Goal: Task Accomplishment & Management: Use online tool/utility

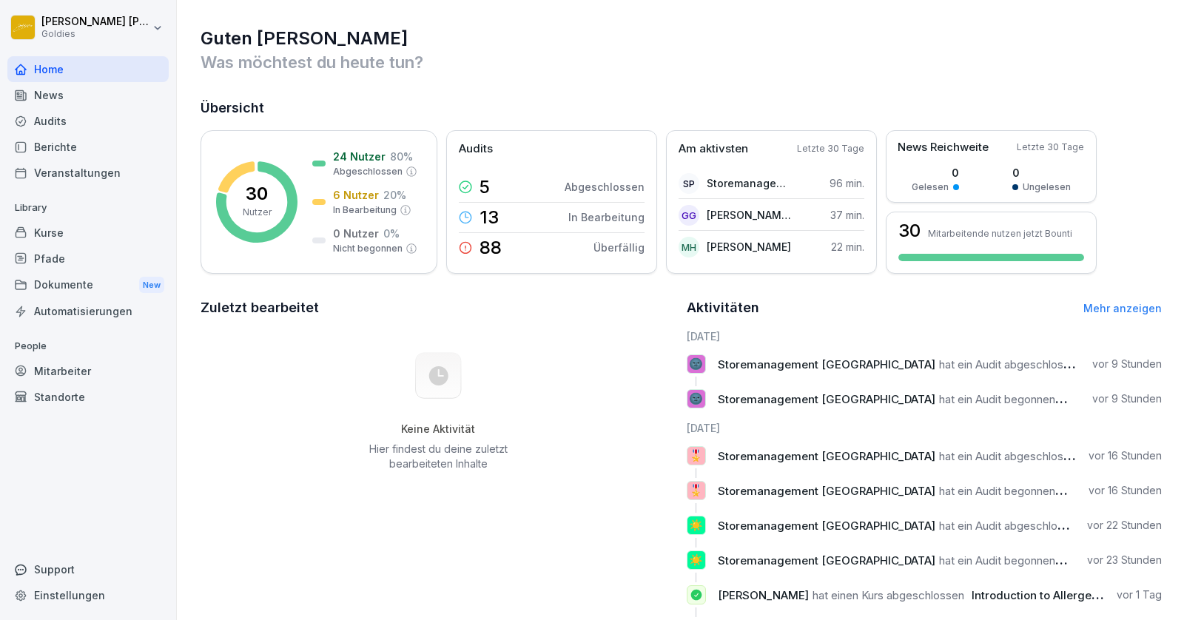
click at [50, 67] on div "Home" at bounding box center [87, 69] width 161 height 26
click at [48, 144] on div "Berichte" at bounding box center [87, 147] width 161 height 26
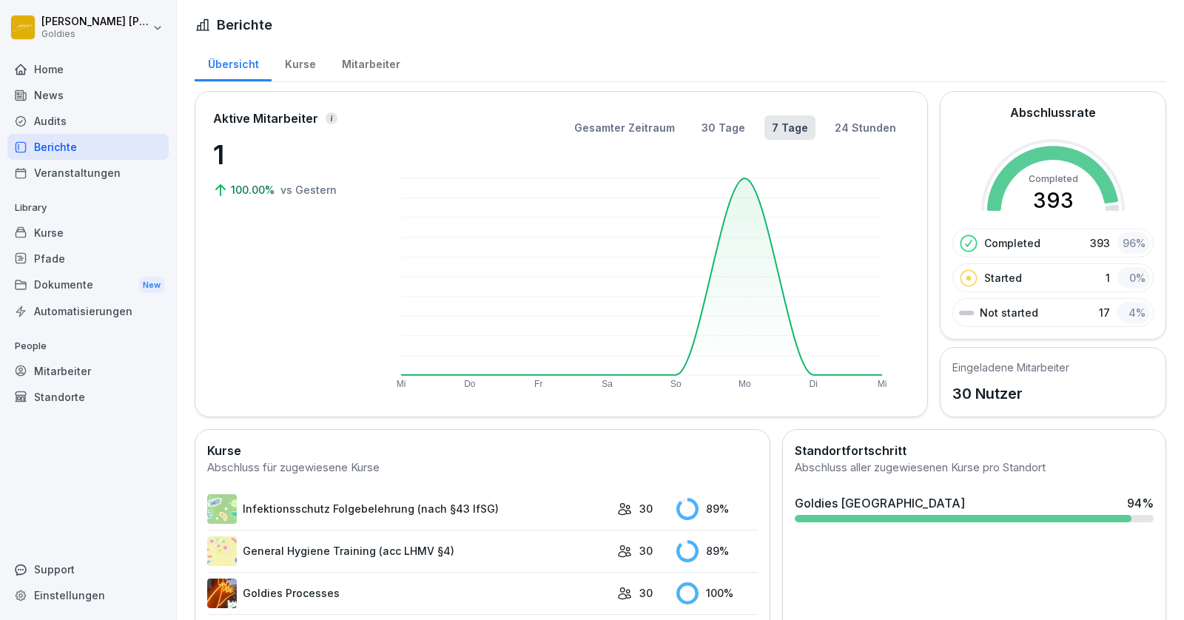
click at [43, 68] on div "Home" at bounding box center [87, 69] width 161 height 26
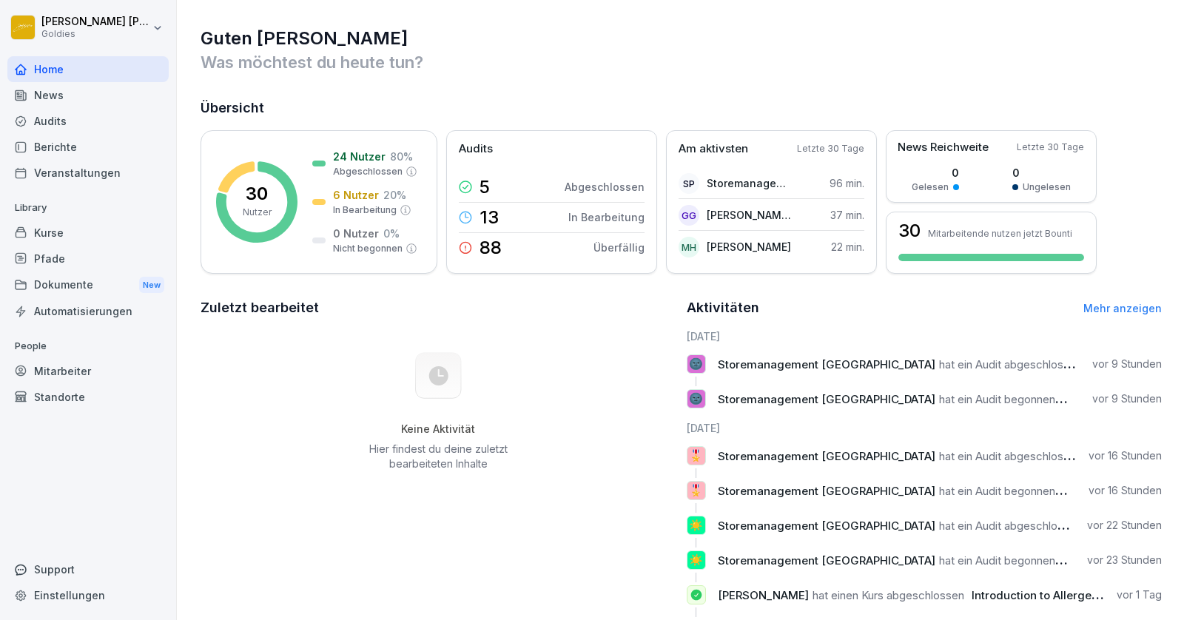
scroll to position [57, 0]
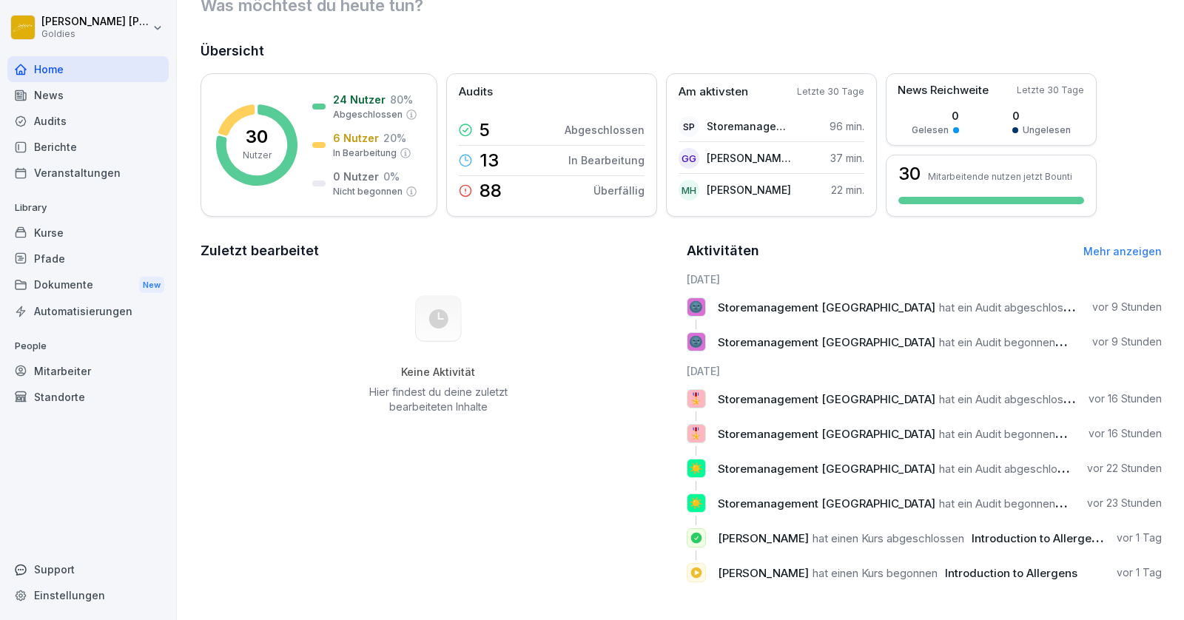
click at [56, 143] on div "Berichte" at bounding box center [87, 147] width 161 height 26
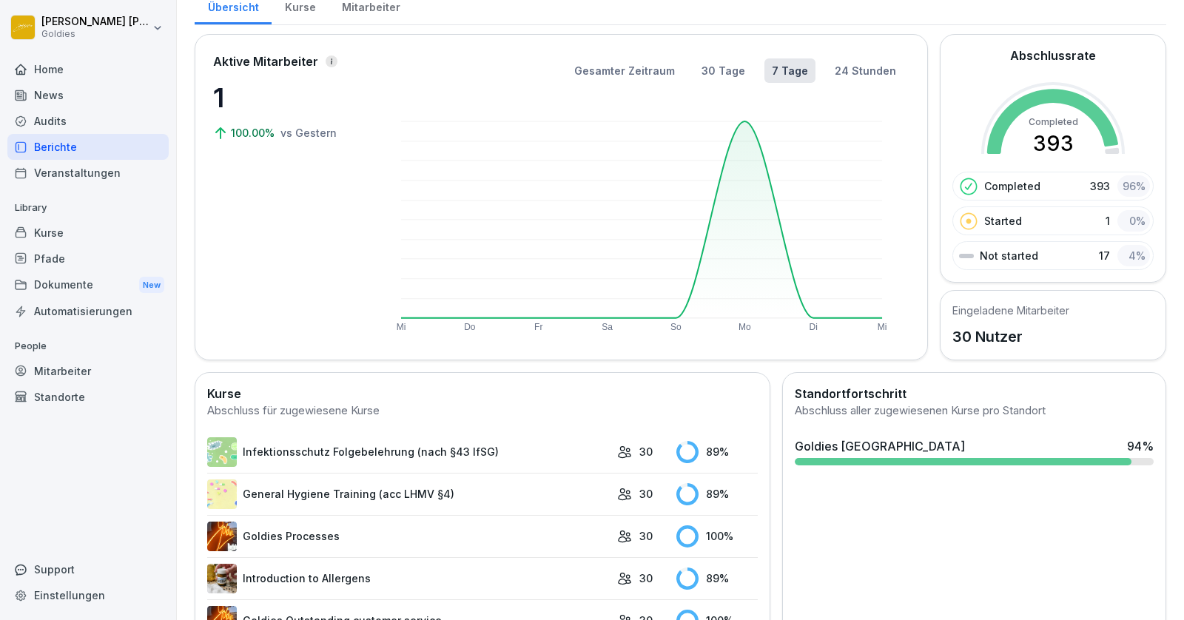
scroll to position [223, 0]
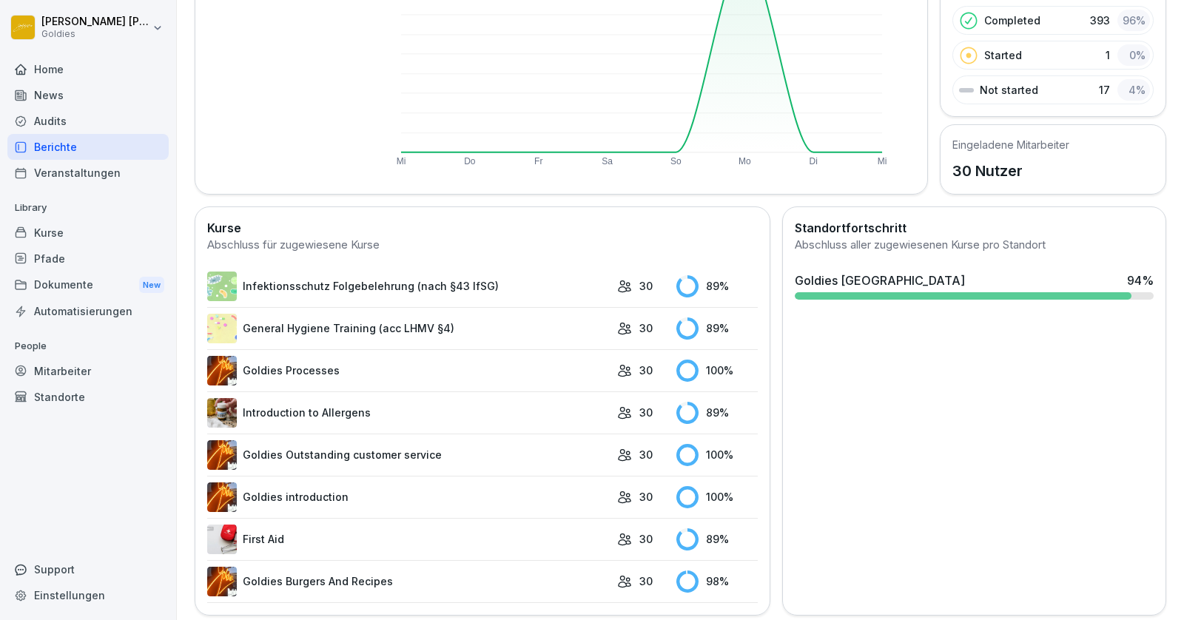
click at [45, 229] on div "Kurse" at bounding box center [87, 233] width 161 height 26
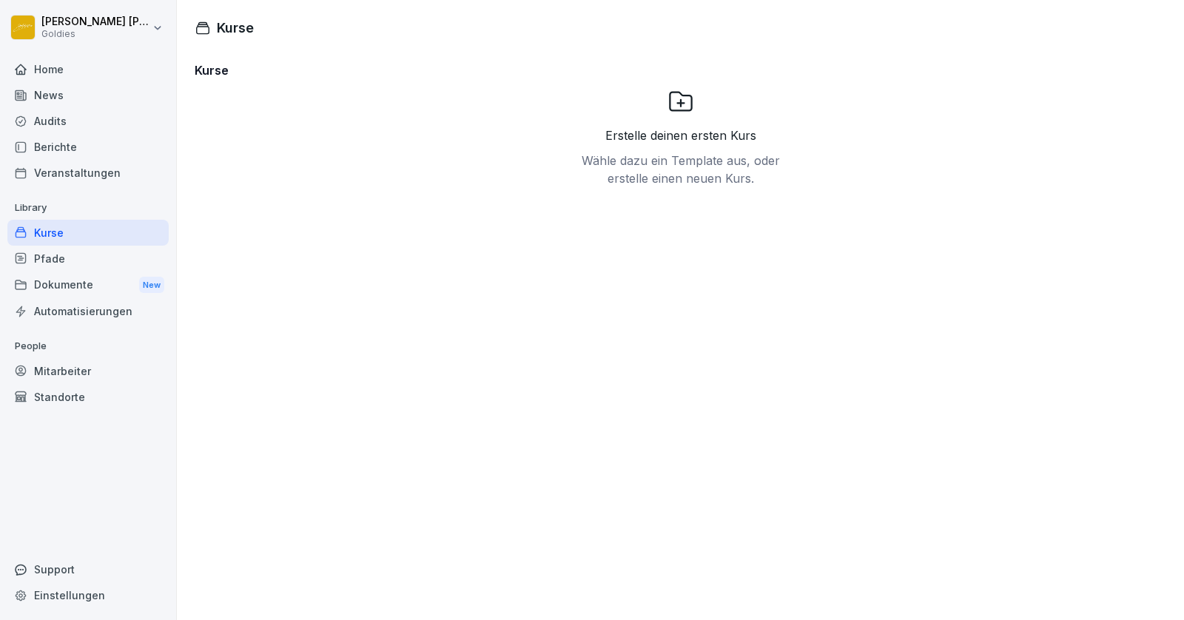
click at [54, 144] on div "Berichte" at bounding box center [87, 147] width 161 height 26
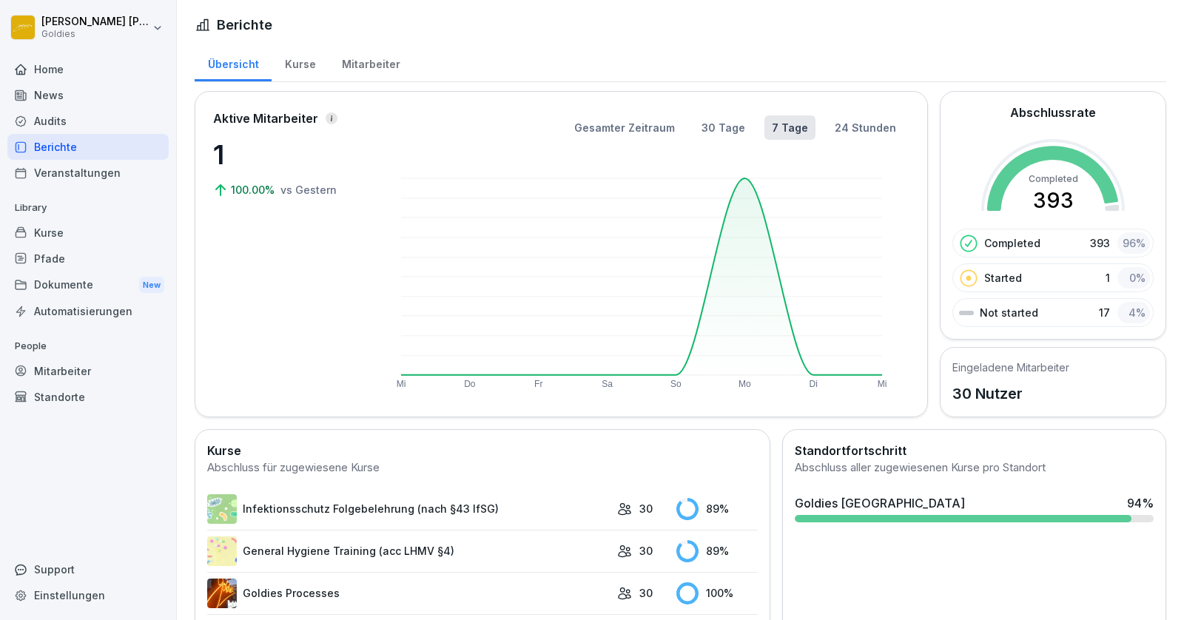
click at [52, 117] on div "Audits" at bounding box center [87, 121] width 161 height 26
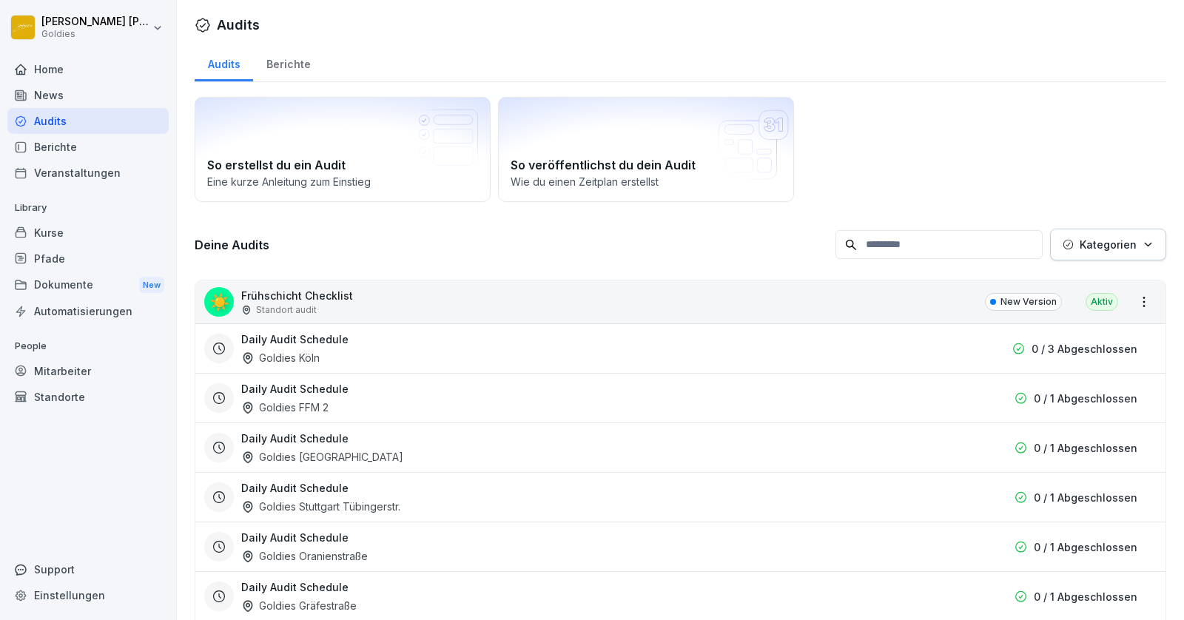
click at [291, 64] on div "Berichte" at bounding box center [288, 63] width 70 height 38
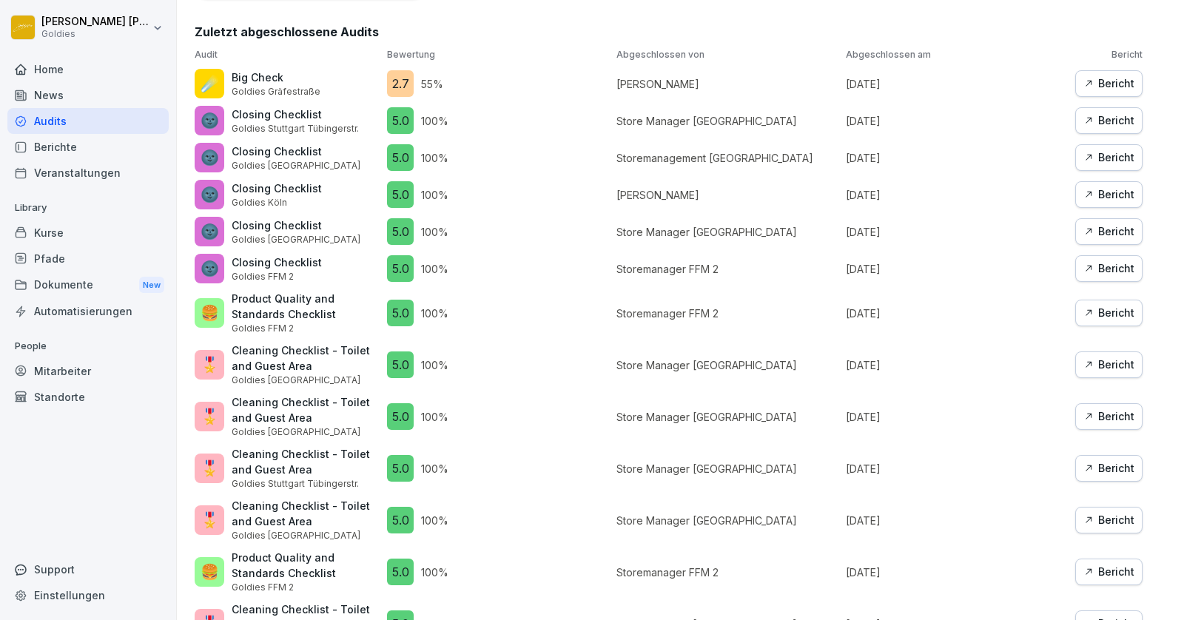
scroll to position [824, 0]
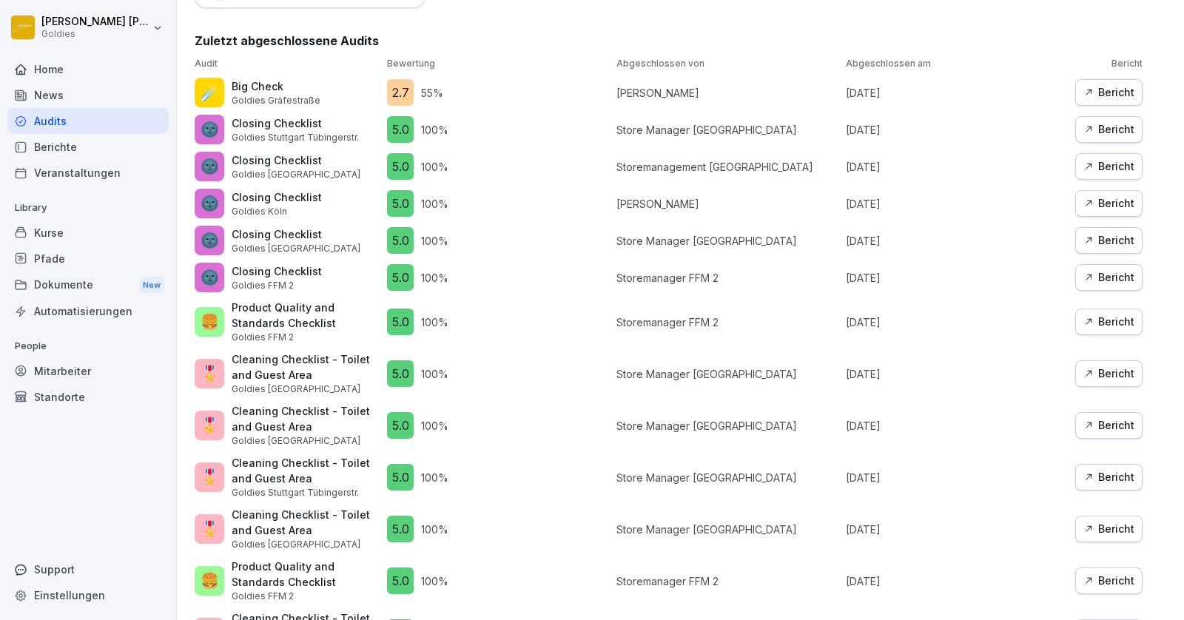
click at [1090, 92] on icon "button" at bounding box center [1088, 92] width 10 height 10
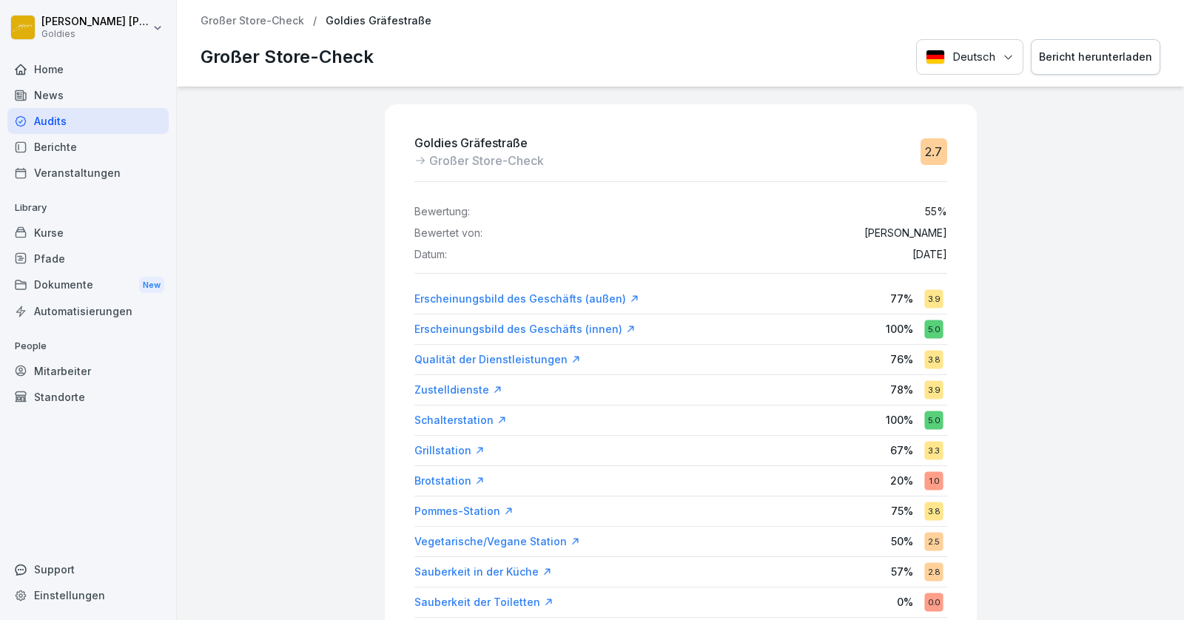
click at [1100, 58] on div "Bericht herunterladen" at bounding box center [1095, 57] width 113 height 16
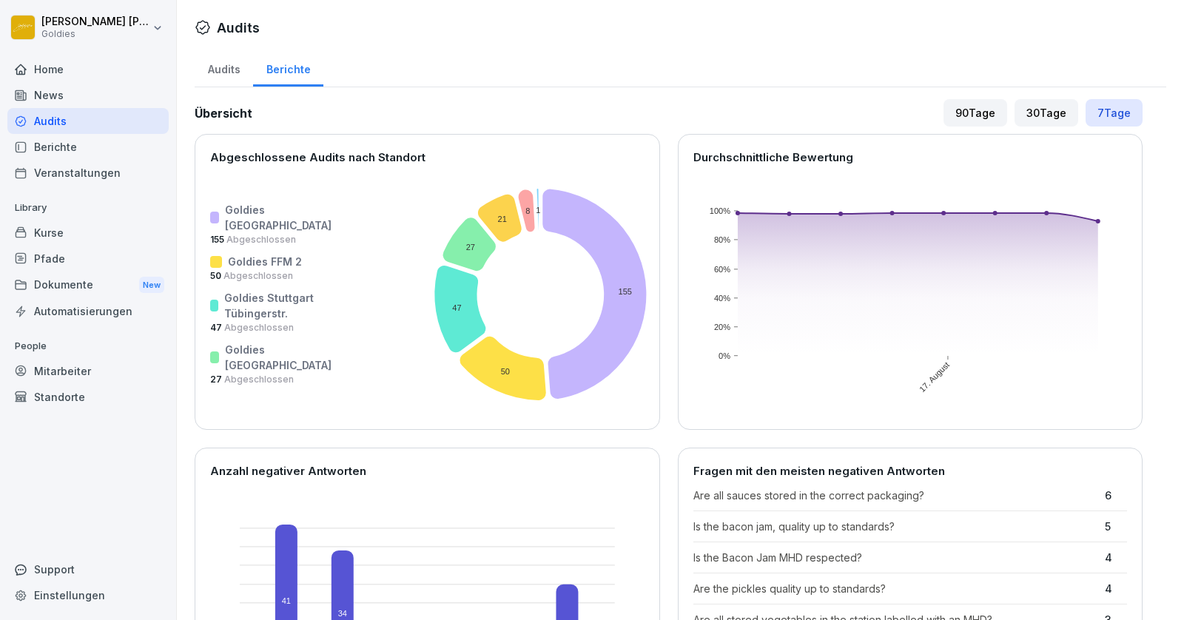
click at [1040, 111] on div "30 Tage" at bounding box center [1047, 112] width 64 height 27
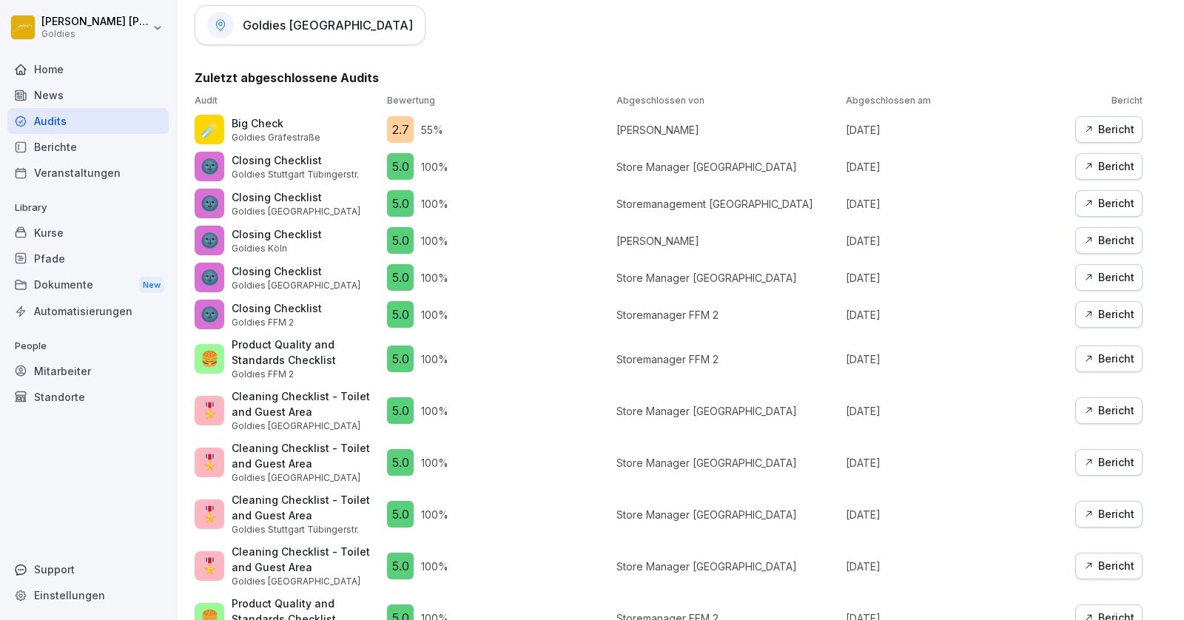
scroll to position [787, 0]
click at [53, 141] on div "Berichte" at bounding box center [87, 147] width 161 height 26
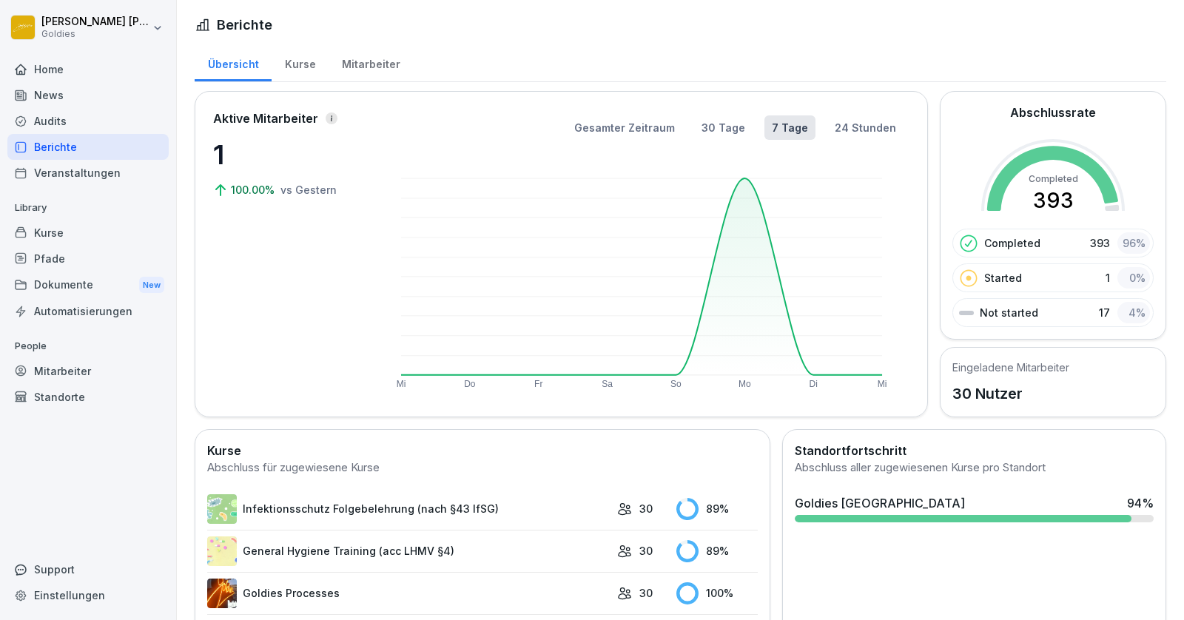
click at [42, 118] on div "Audits" at bounding box center [87, 121] width 161 height 26
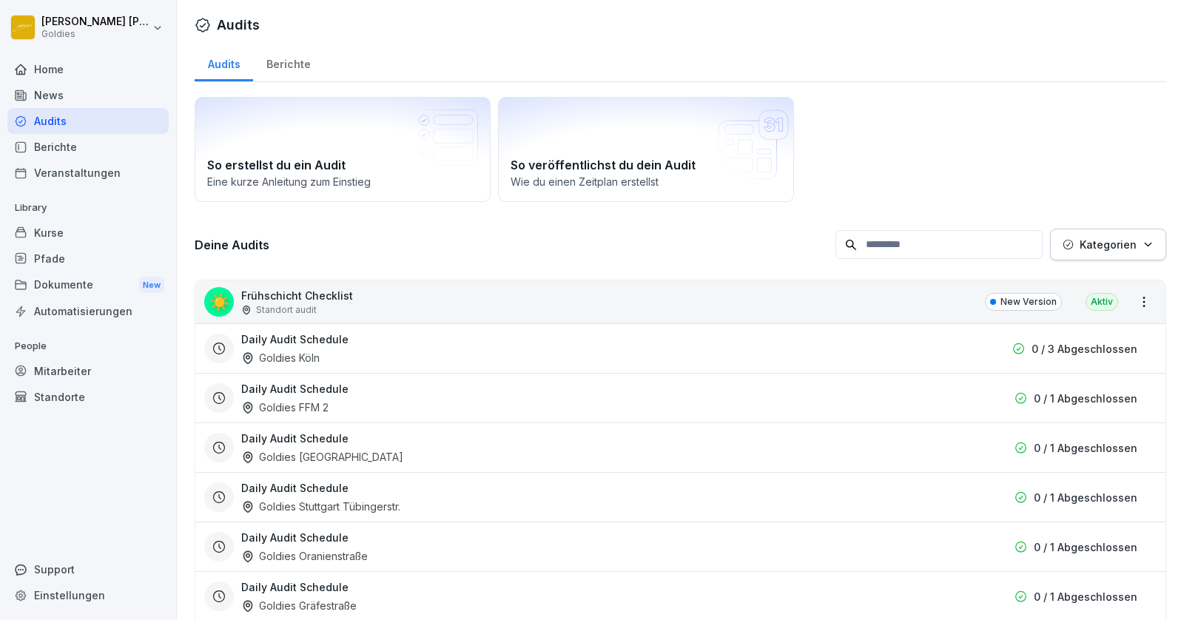
click at [1118, 244] on p "Kategorien" at bounding box center [1108, 245] width 57 height 16
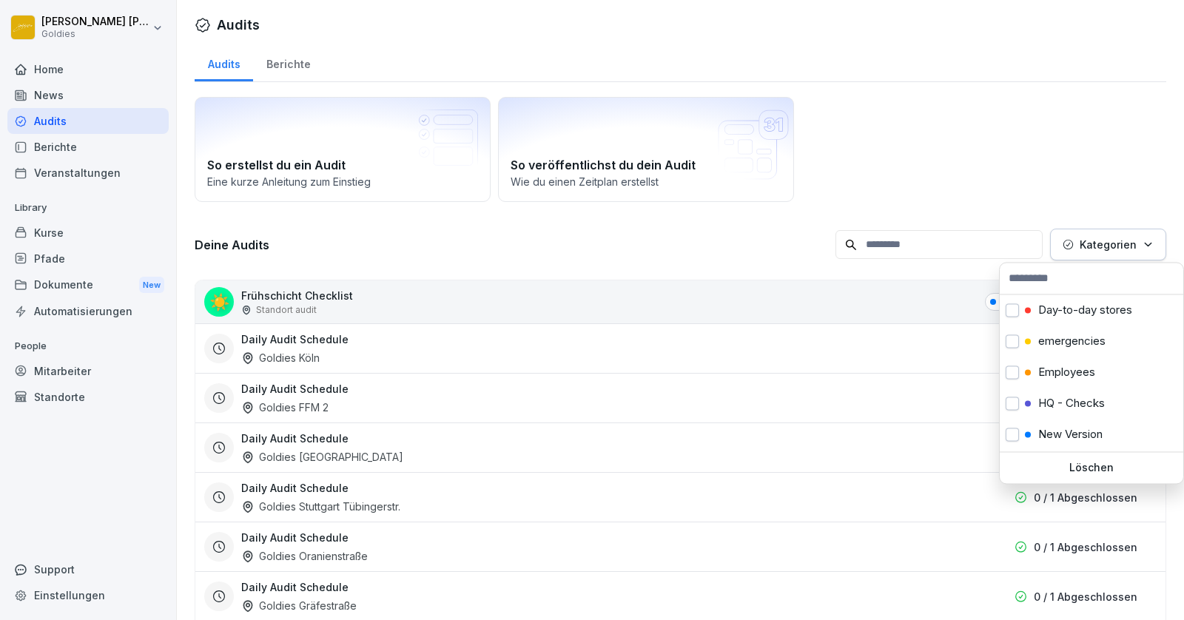
click at [1118, 244] on p "Kategorien" at bounding box center [1108, 245] width 57 height 16
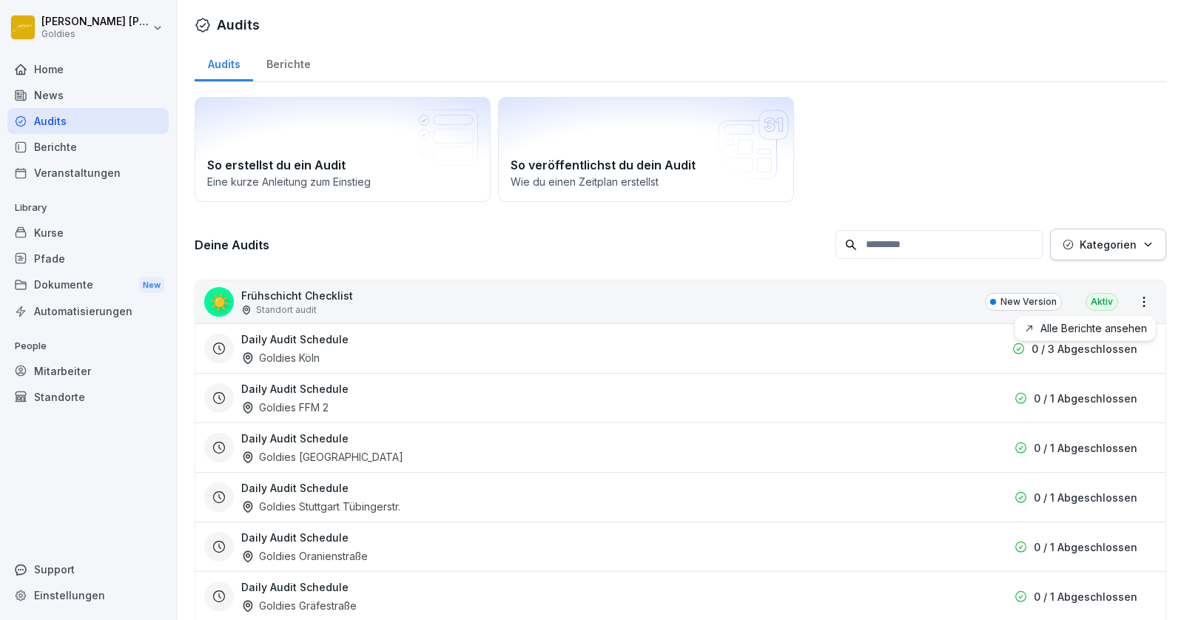
click at [1142, 300] on html "[PERSON_NAME] Goldies Home News Audits Berichte Veranstaltungen Library Kurse P…" at bounding box center [592, 310] width 1184 height 620
click at [0, 0] on link "Alle Berichte ansehen" at bounding box center [0, 0] width 0 height 0
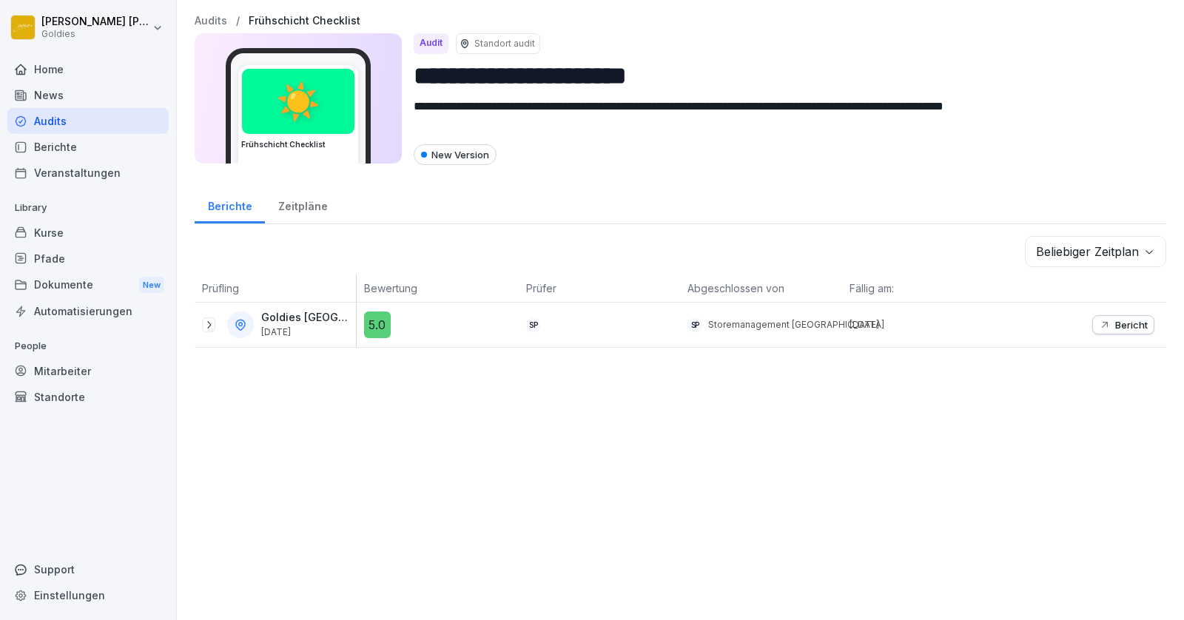
click at [206, 323] on icon at bounding box center [209, 325] width 12 height 12
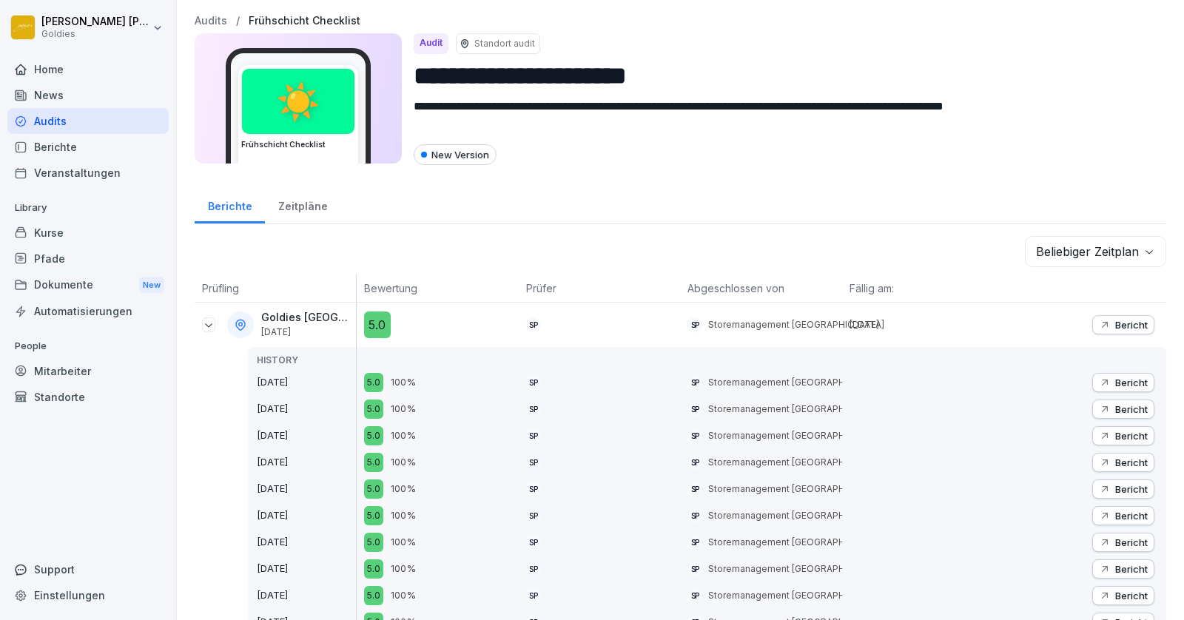
click at [1115, 323] on p "Bericht" at bounding box center [1131, 325] width 33 height 12
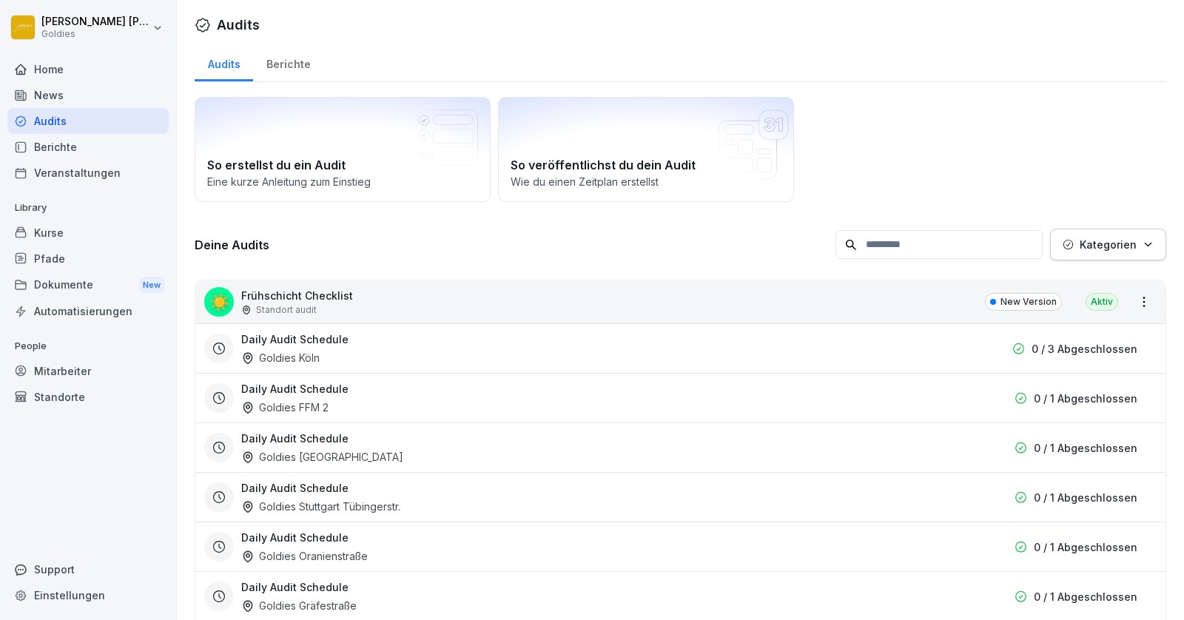
click at [38, 112] on div "Audits" at bounding box center [87, 121] width 161 height 26
click at [289, 58] on div "Berichte" at bounding box center [288, 63] width 70 height 38
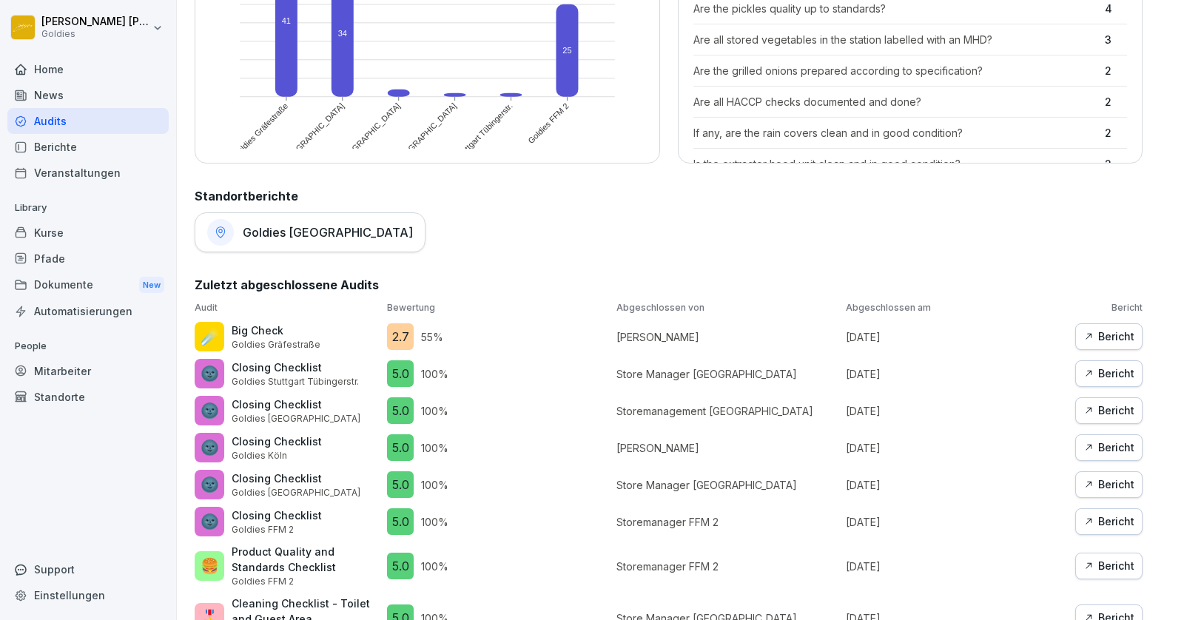
scroll to position [588, 0]
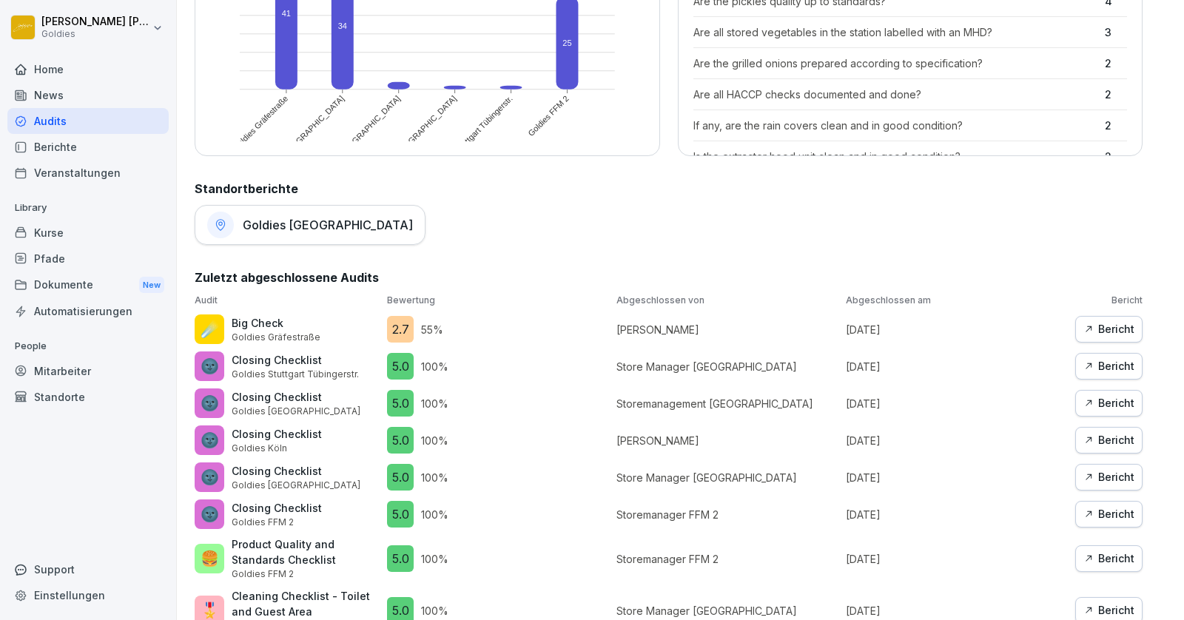
click at [1105, 329] on div "Bericht" at bounding box center [1108, 329] width 51 height 16
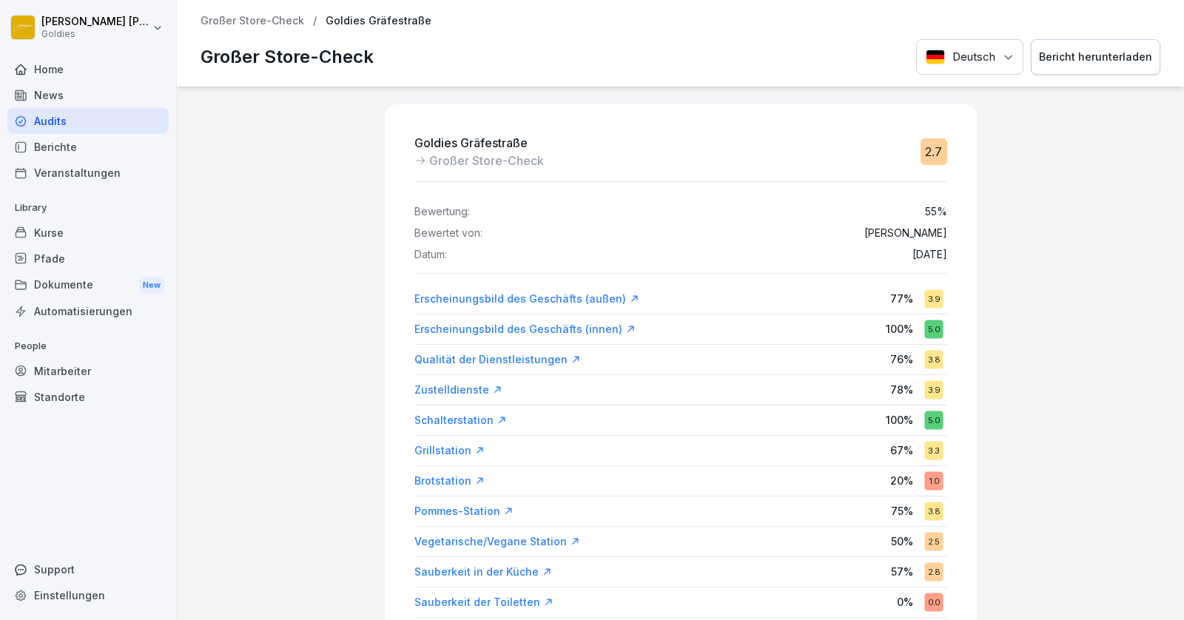
click at [476, 297] on div "Erscheinungsbild des Geschäfts (außen)" at bounding box center [526, 299] width 225 height 15
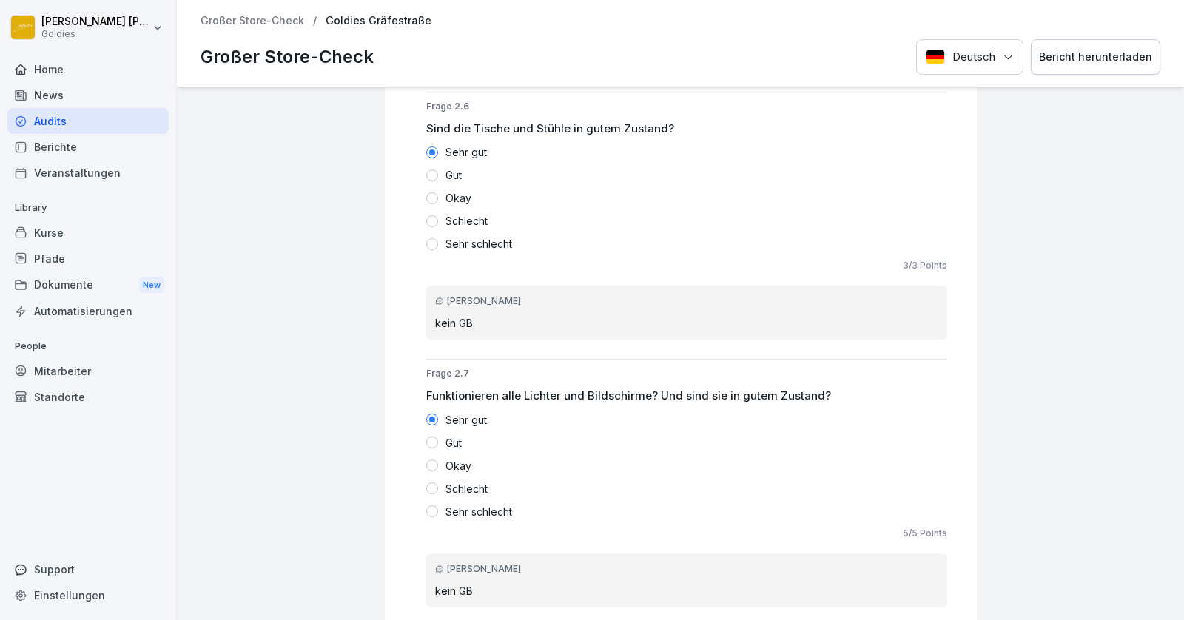
scroll to position [6336, 0]
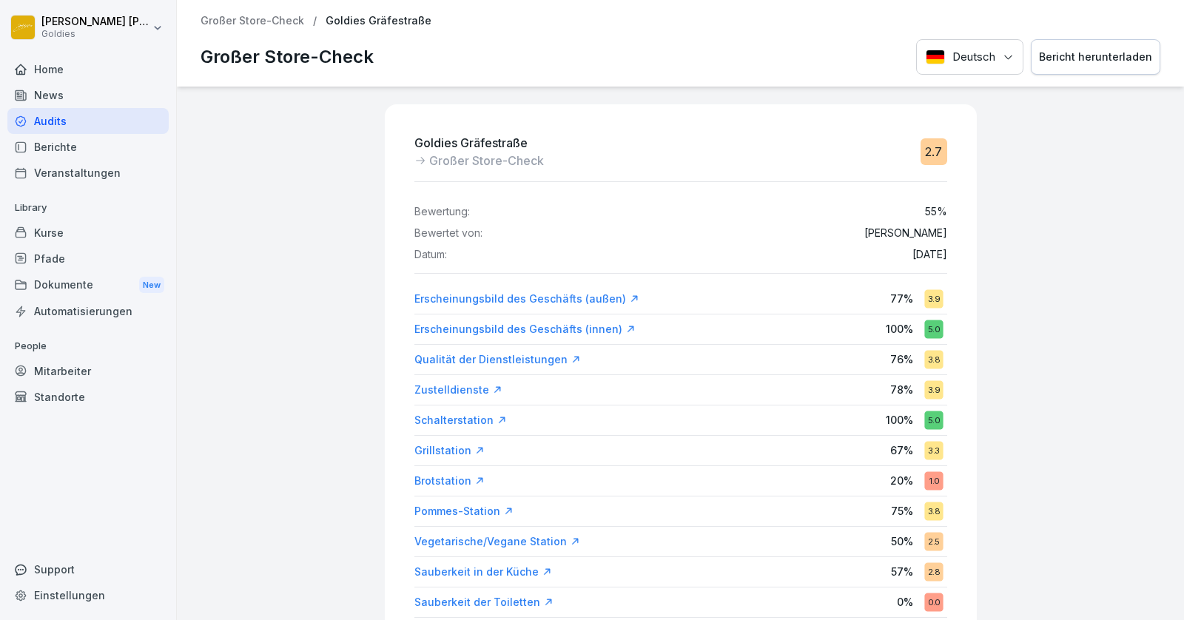
click at [590, 298] on div "Erscheinungsbild des Geschäfts (außen)" at bounding box center [526, 299] width 225 height 15
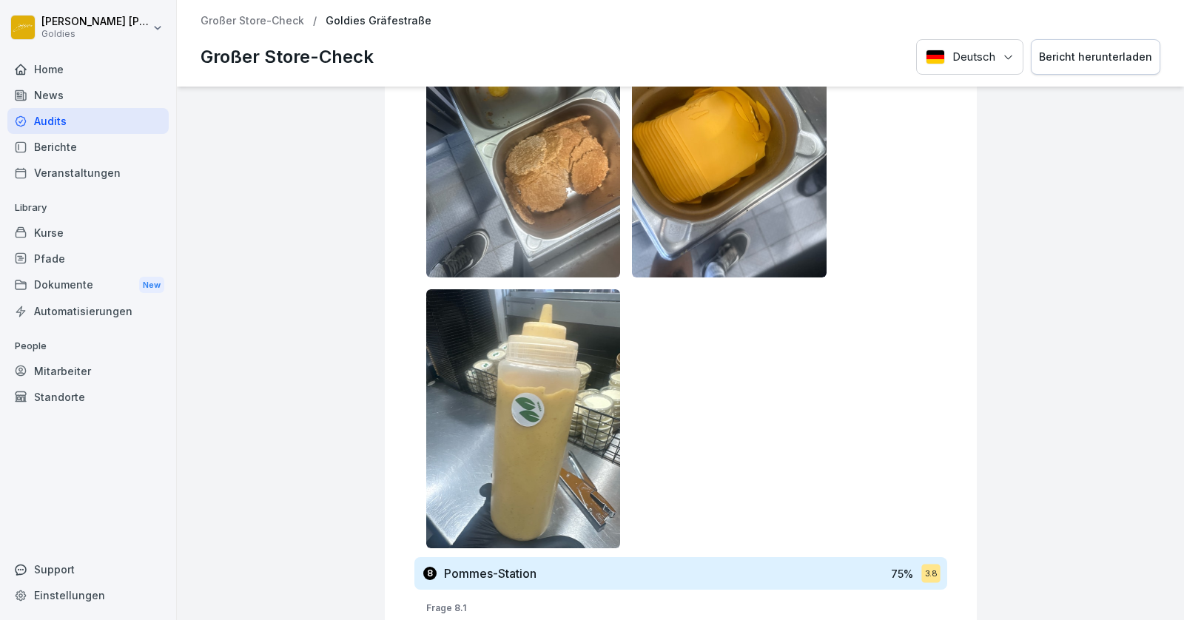
scroll to position [14614, 0]
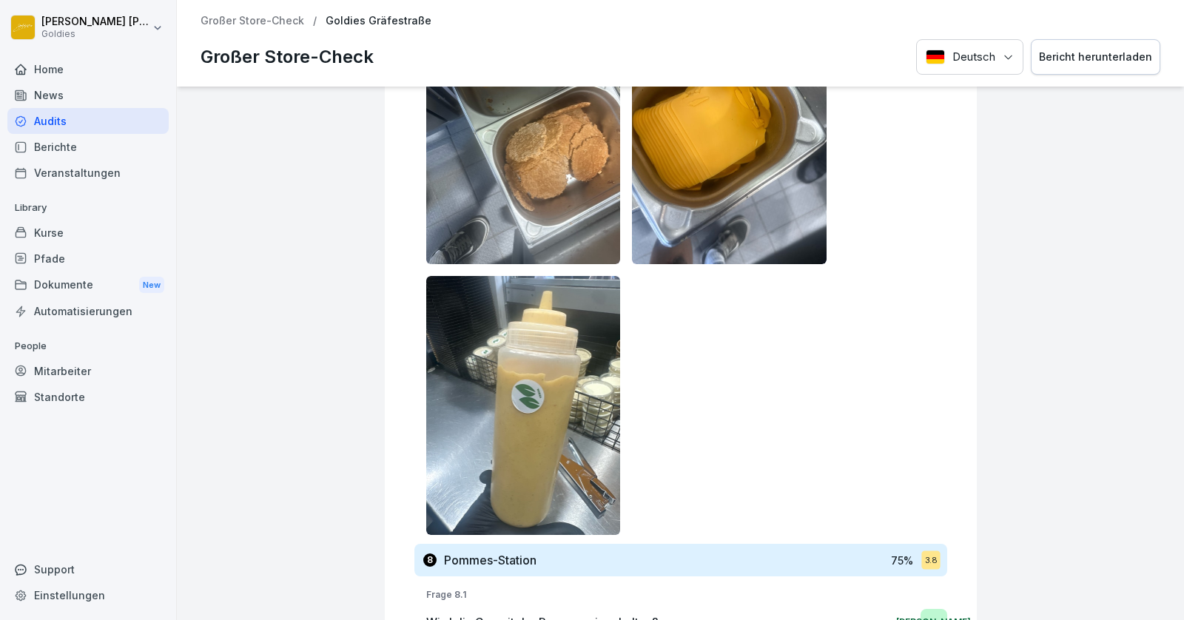
click at [41, 117] on div "Audits" at bounding box center [87, 121] width 161 height 26
